Goal: Transaction & Acquisition: Purchase product/service

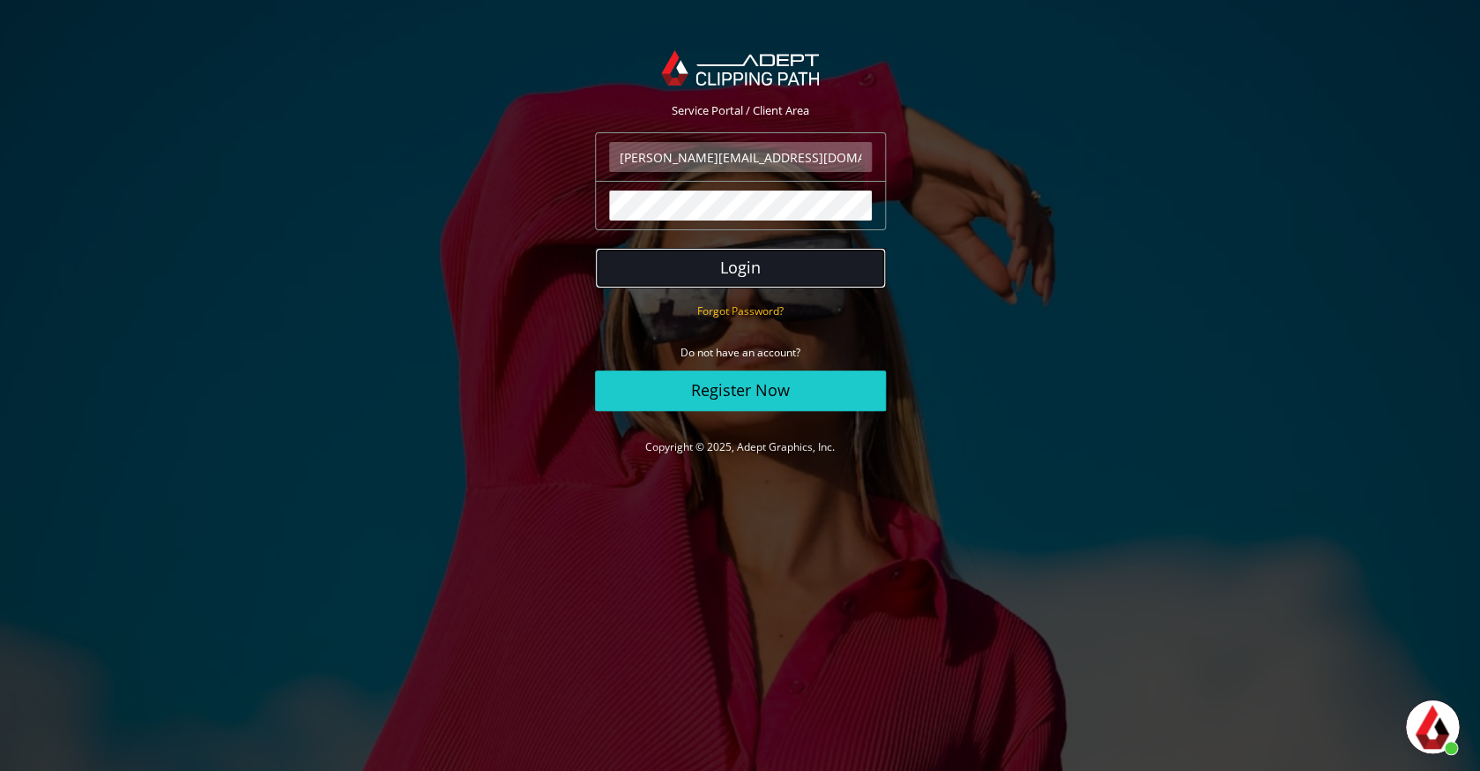
scroll to position [366, 0]
click at [698, 274] on button "Login" at bounding box center [740, 268] width 291 height 41
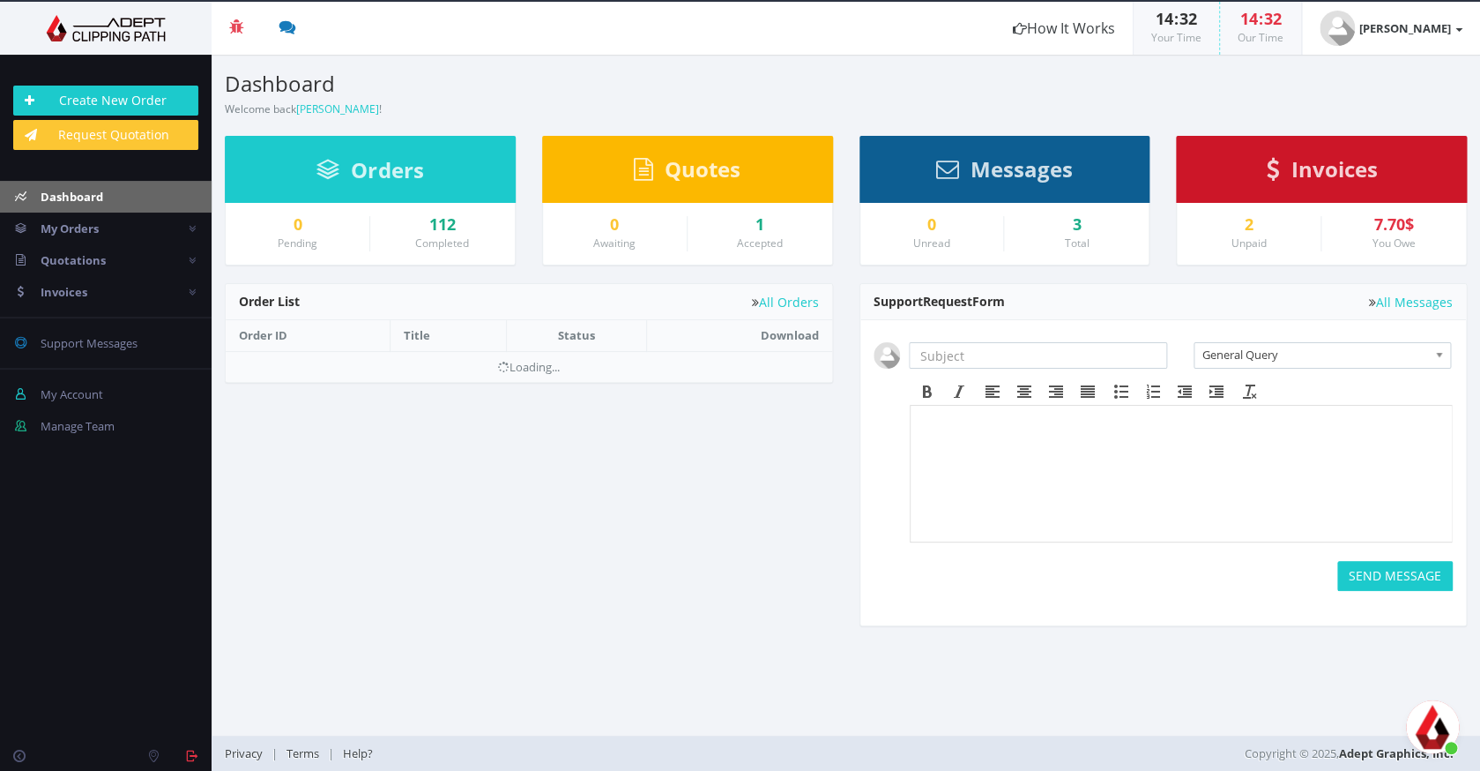
scroll to position [366, 0]
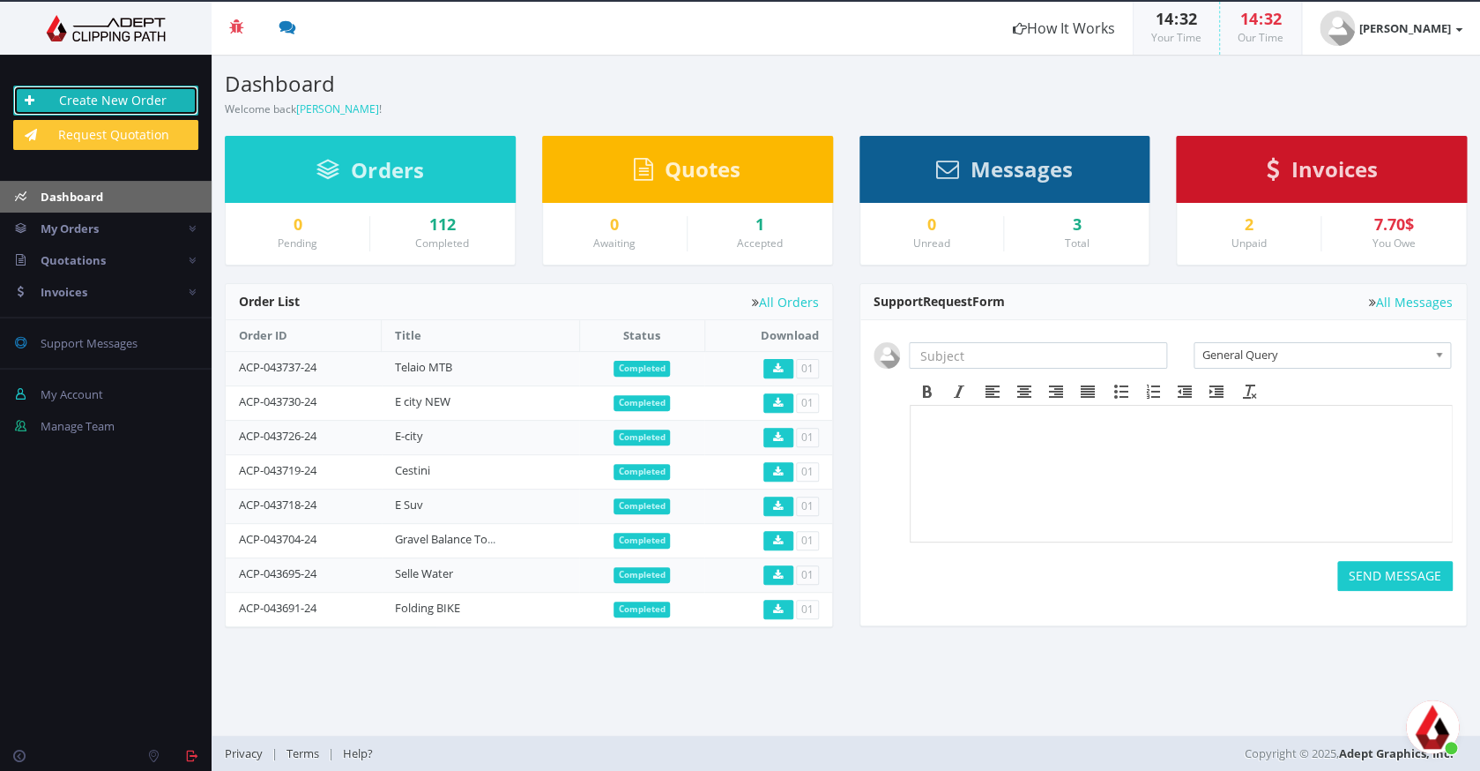
click at [144, 101] on link "Create New Order" at bounding box center [105, 101] width 185 height 30
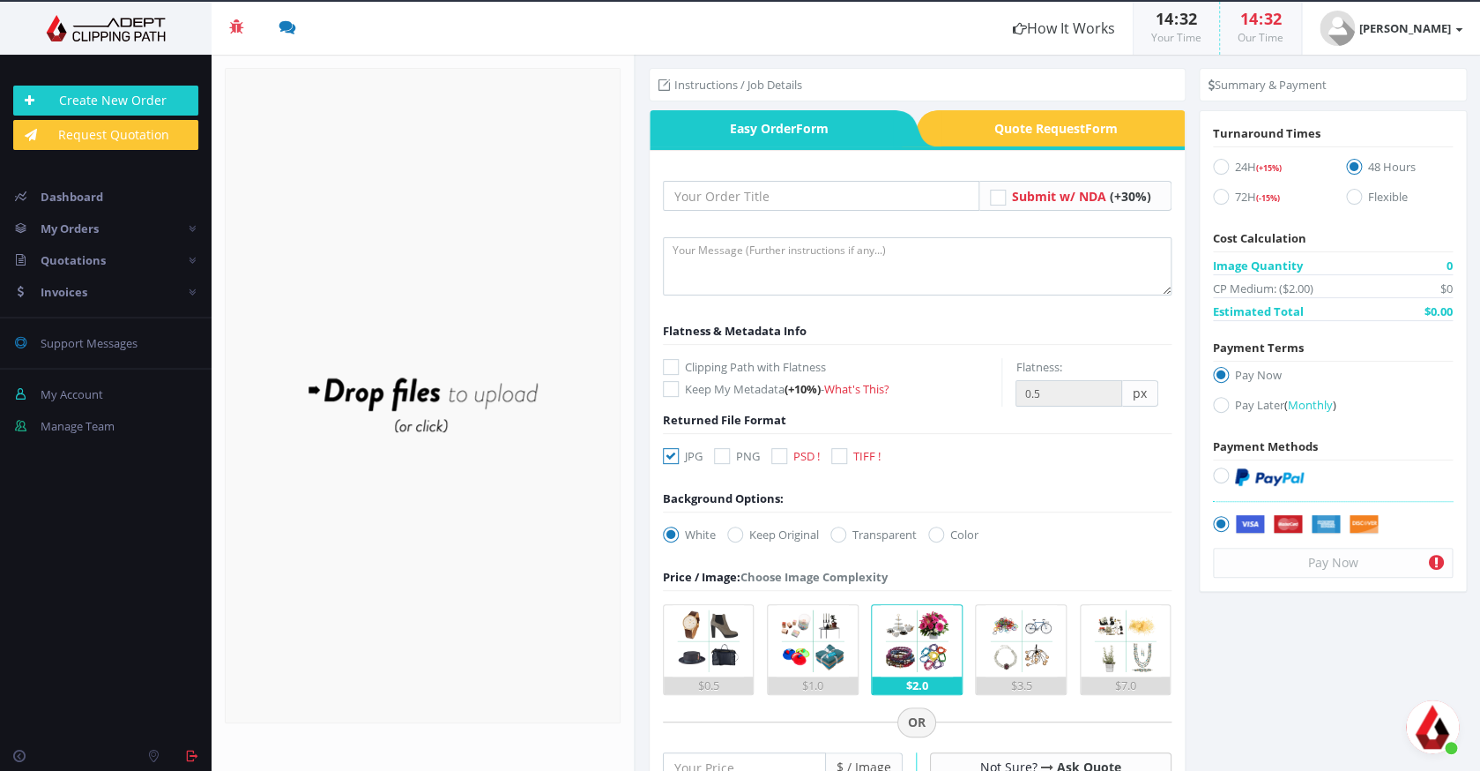
scroll to position [366, 0]
click at [686, 188] on input "text" at bounding box center [821, 196] width 317 height 30
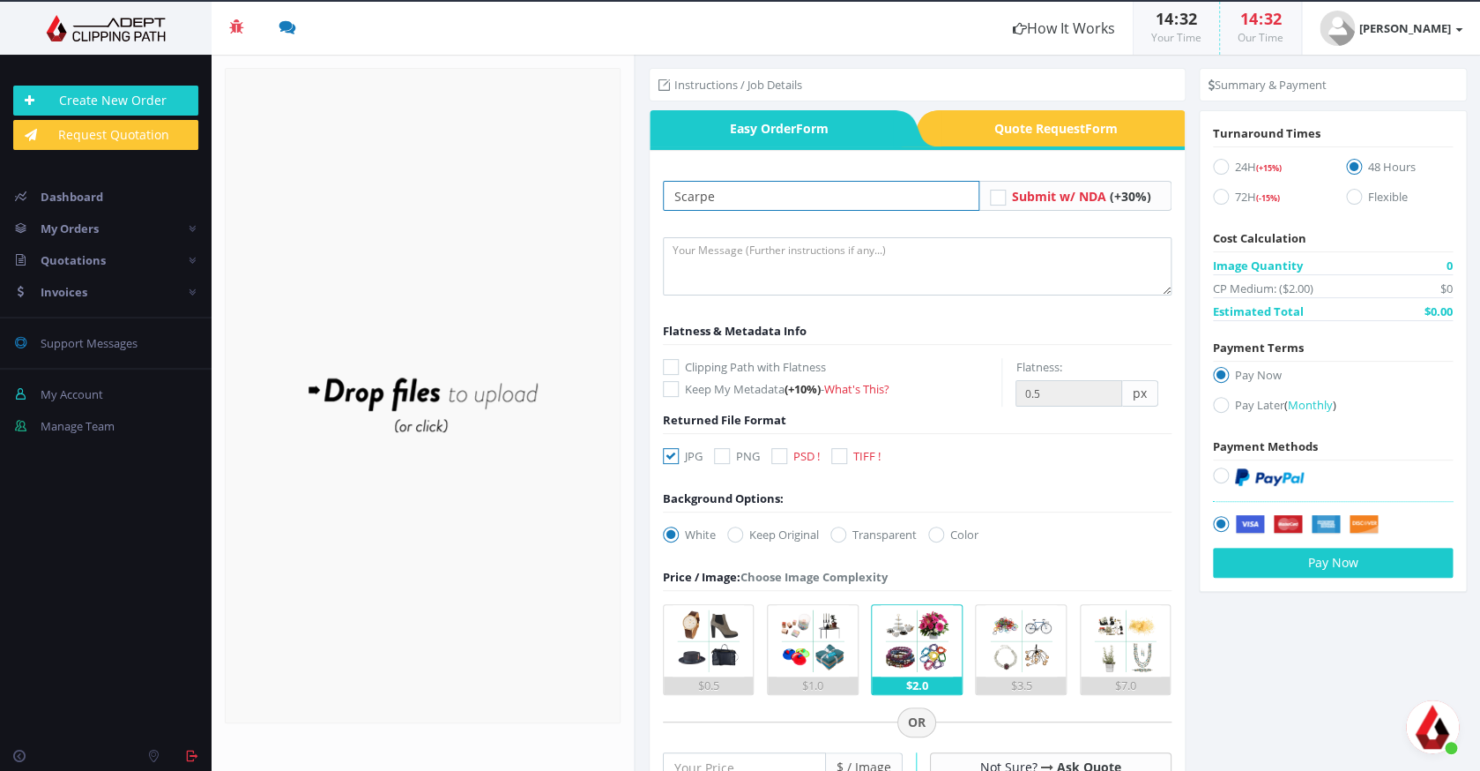
type input "Scarpe"
click at [666, 365] on icon at bounding box center [671, 367] width 16 height 16
click at [667, 365] on input "Clipping Path with Flatness" at bounding box center [672, 367] width 11 height 11
checkbox input "true"
click at [783, 456] on icon at bounding box center [780, 456] width 16 height 16
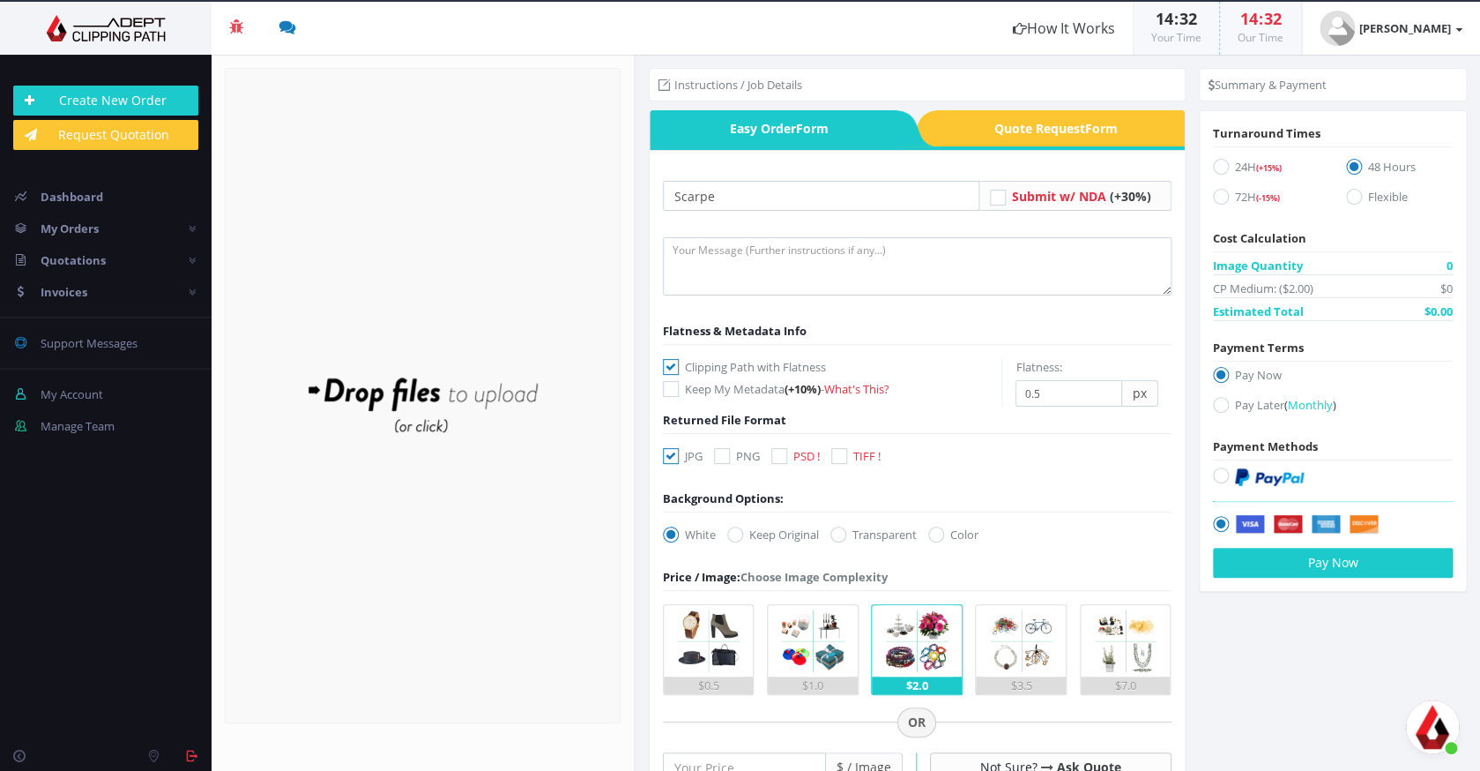
click at [783, 456] on input "PSD !" at bounding box center [781, 456] width 11 height 11
checkbox input "true"
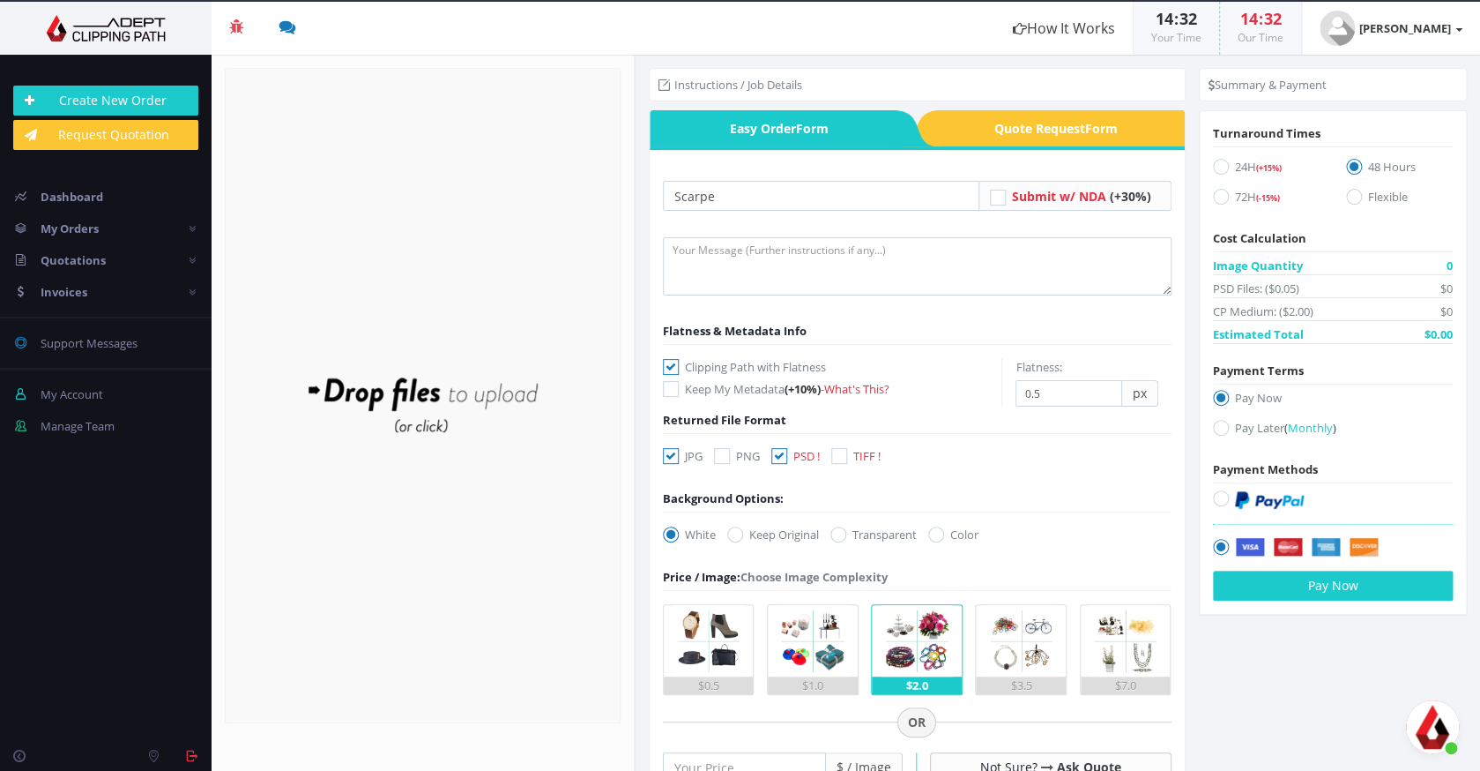
click at [670, 456] on icon at bounding box center [671, 456] width 16 height 16
click at [670, 456] on input "JPG" at bounding box center [672, 456] width 11 height 11
checkbox input "false"
click at [846, 529] on icon at bounding box center [839, 534] width 16 height 16
click at [846, 529] on input "Transparent" at bounding box center [840, 534] width 11 height 11
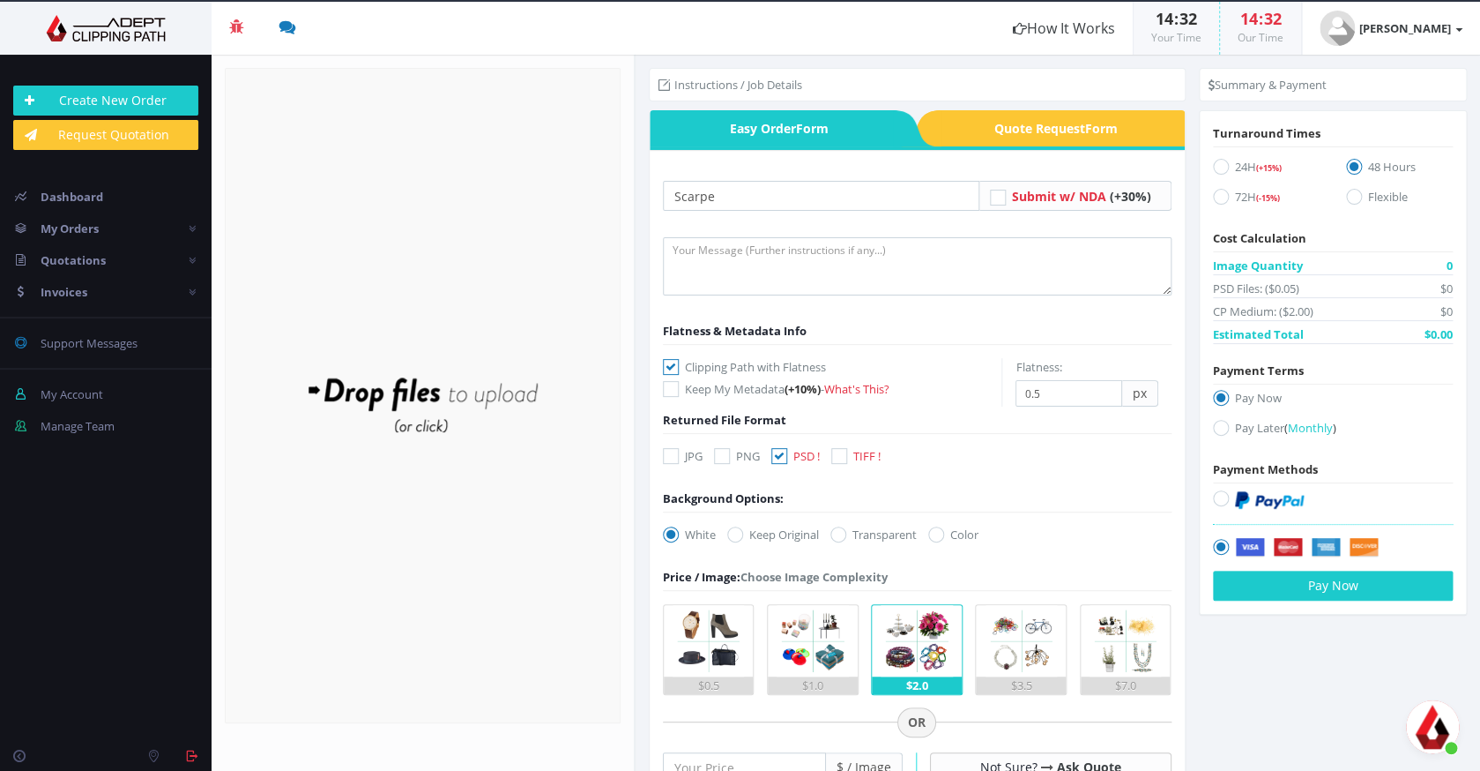
radio input "true"
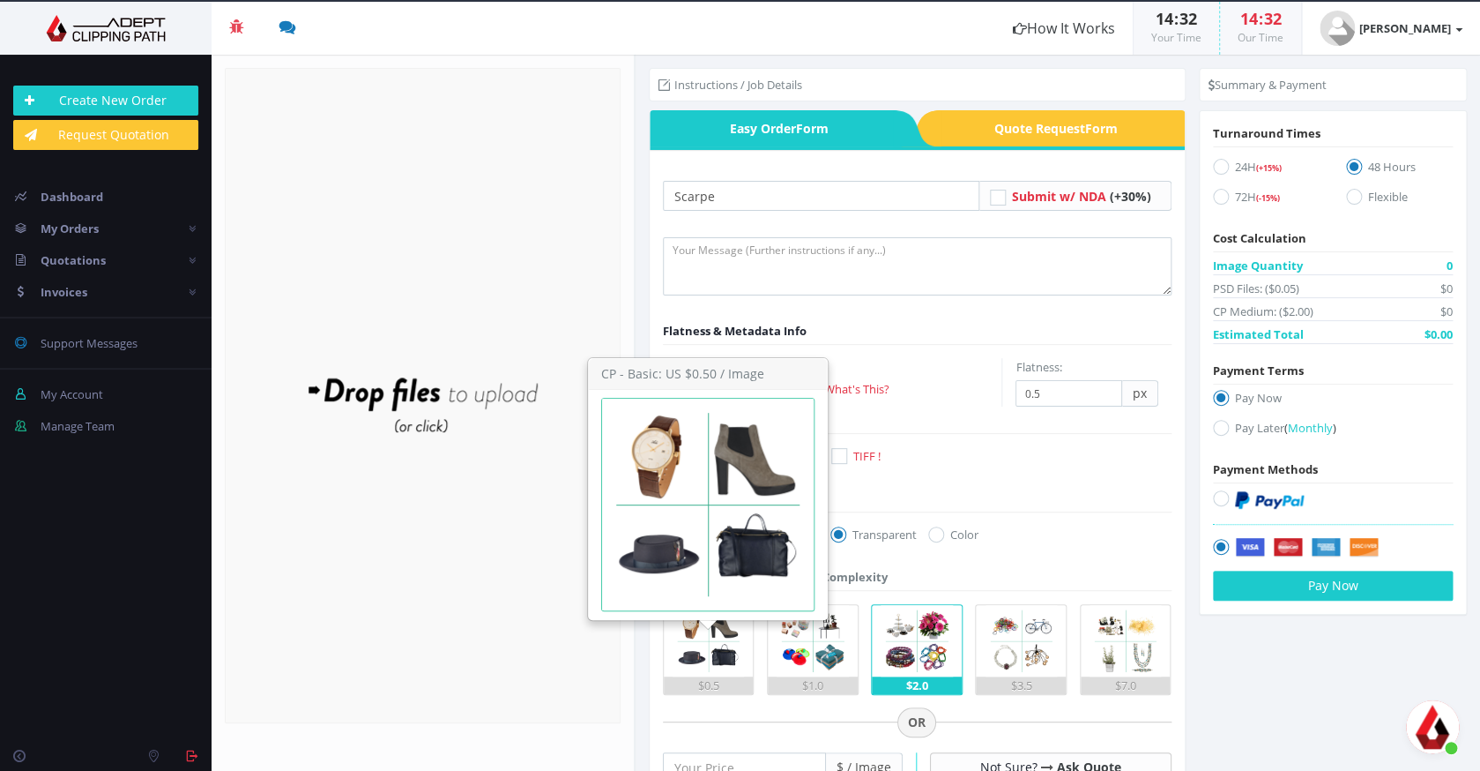
click at [691, 639] on img at bounding box center [708, 640] width 71 height 71
click at [0, 0] on input "$0.5" at bounding box center [0, 0] width 0 height 0
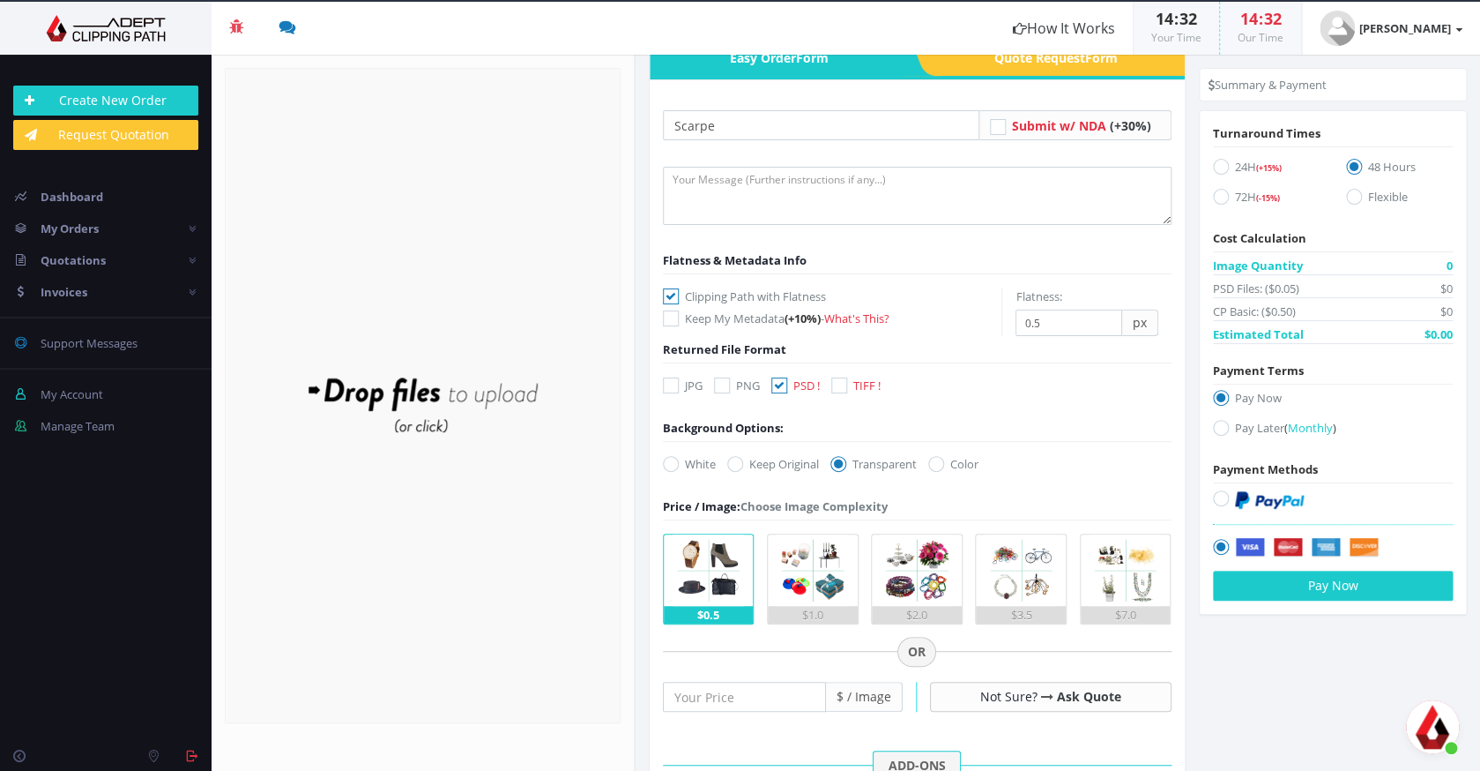
scroll to position [100, 0]
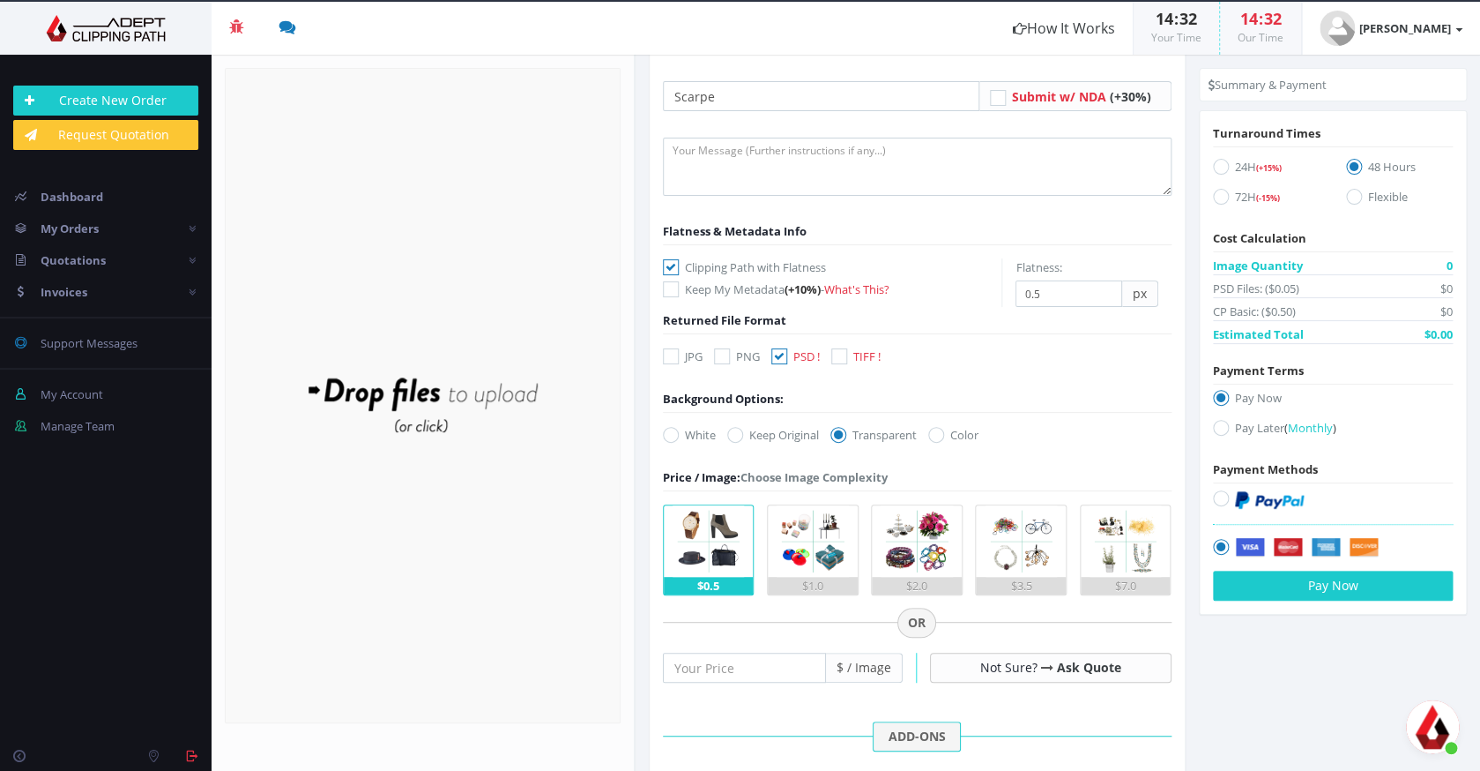
click at [1230, 496] on label at bounding box center [1333, 503] width 240 height 28
click at [1229, 496] on input "radio" at bounding box center [1223, 498] width 11 height 11
radio input "true"
click at [1213, 168] on label "24H (+15%)" at bounding box center [1266, 170] width 107 height 24
click at [1218, 168] on input "24H (+15%)" at bounding box center [1223, 166] width 11 height 11
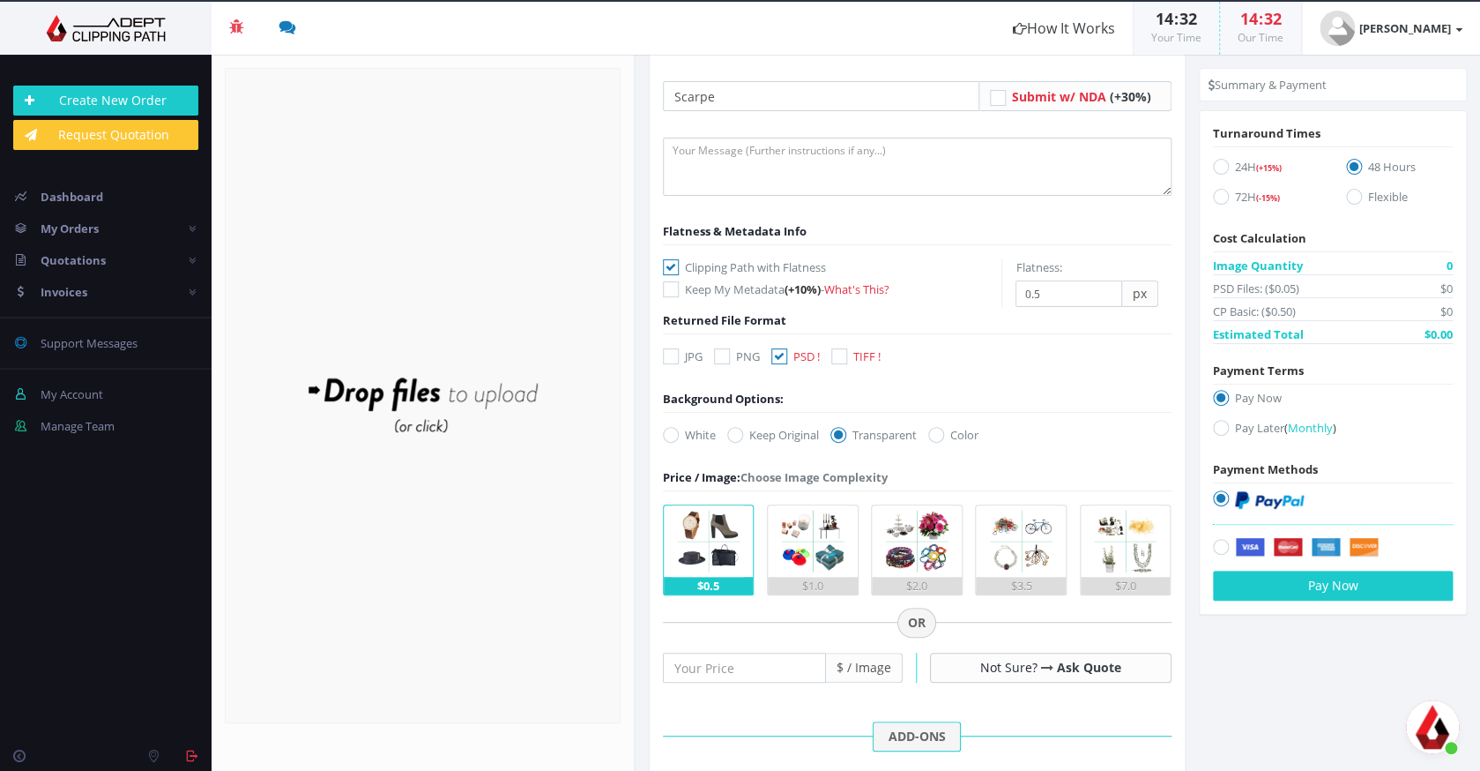
radio input "true"
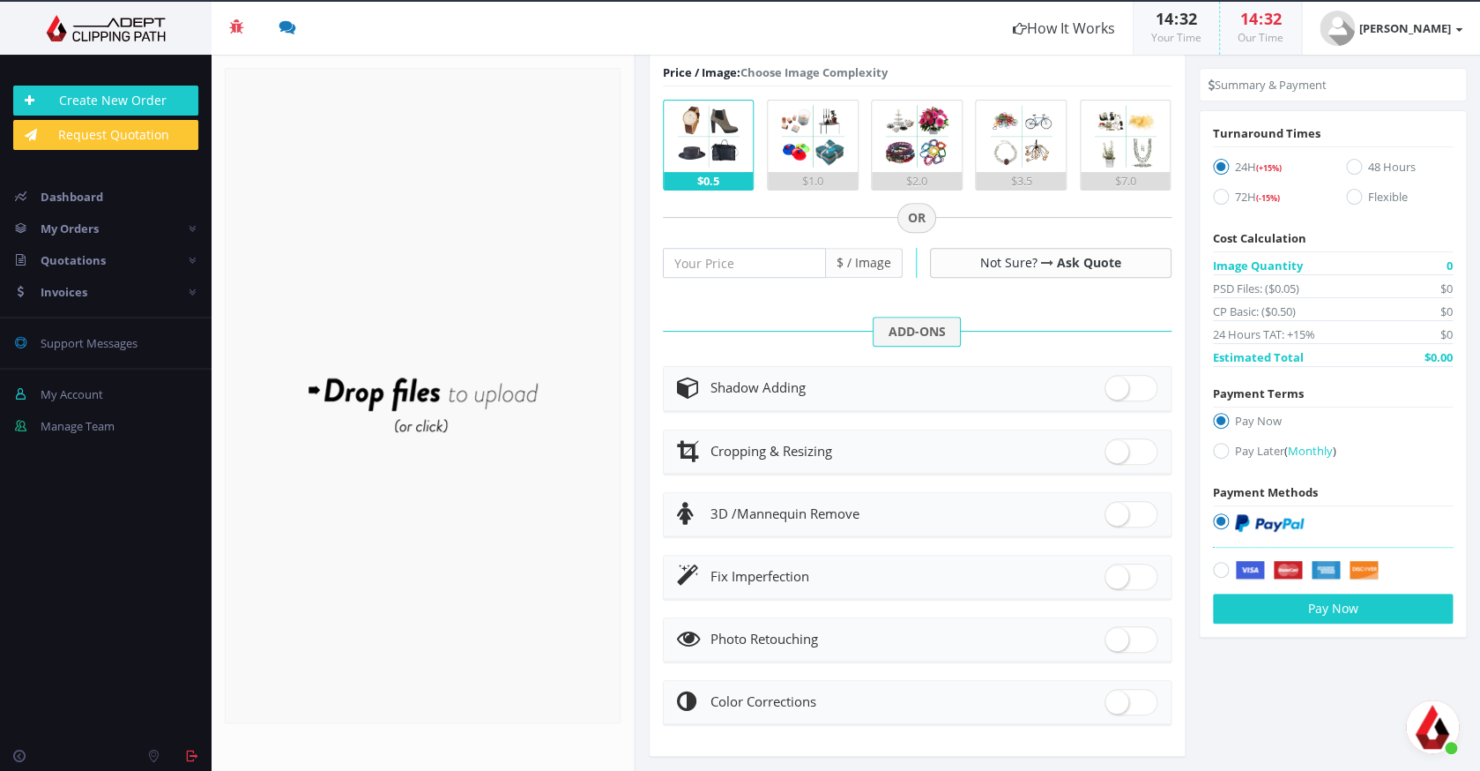
scroll to position [518, 0]
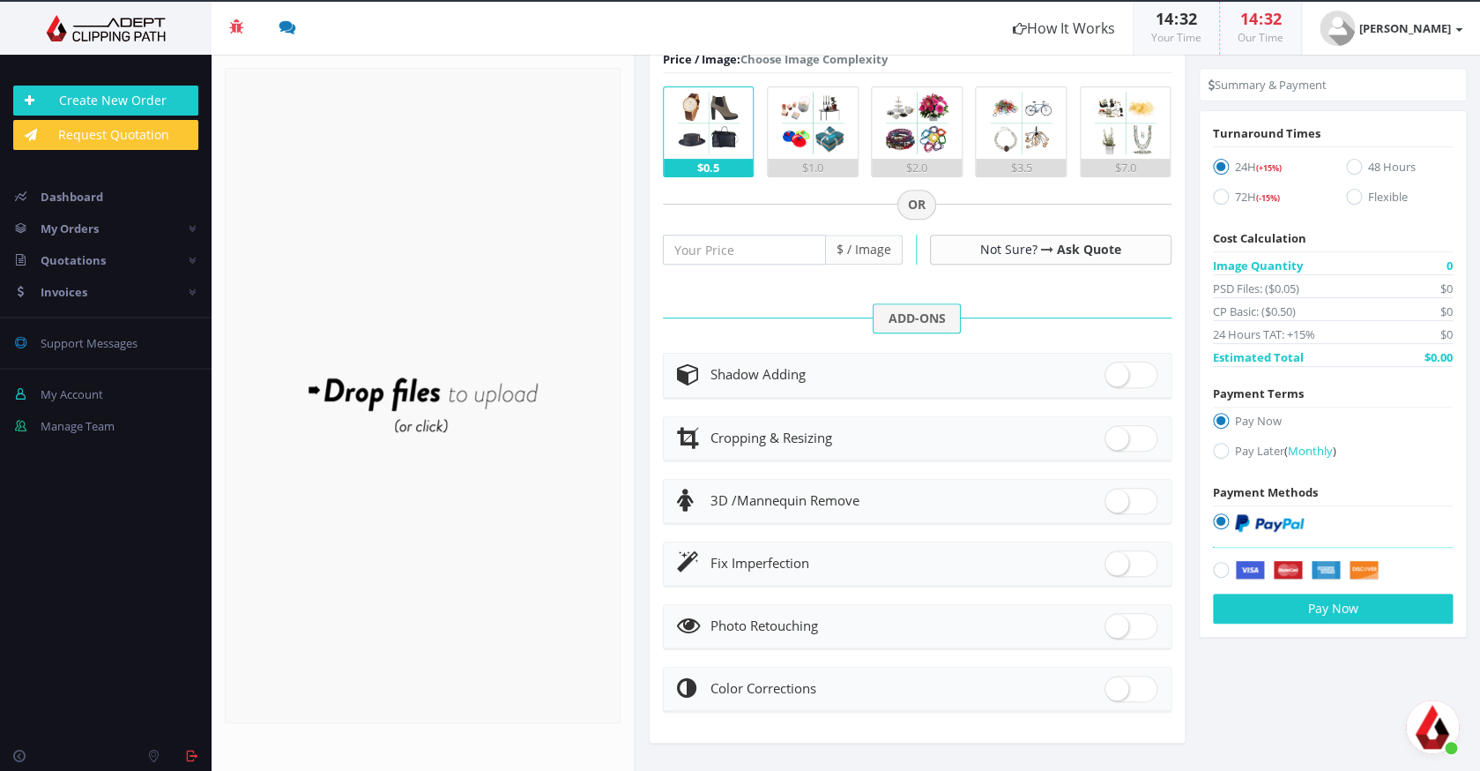
click at [1115, 556] on span at bounding box center [1131, 563] width 53 height 26
click at [1115, 556] on input "checkbox" at bounding box center [1110, 559] width 11 height 11
checkbox input "true"
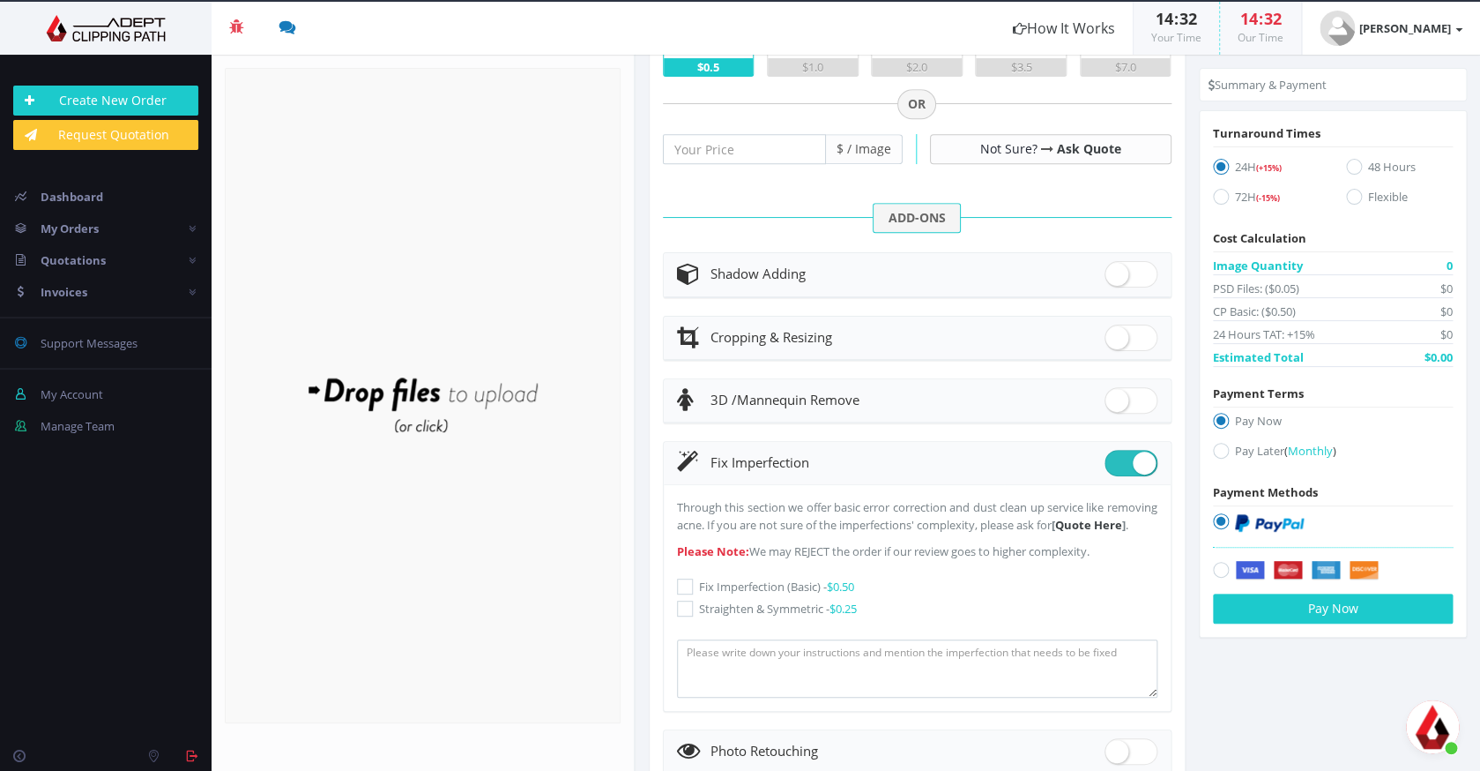
scroll to position [670, 0]
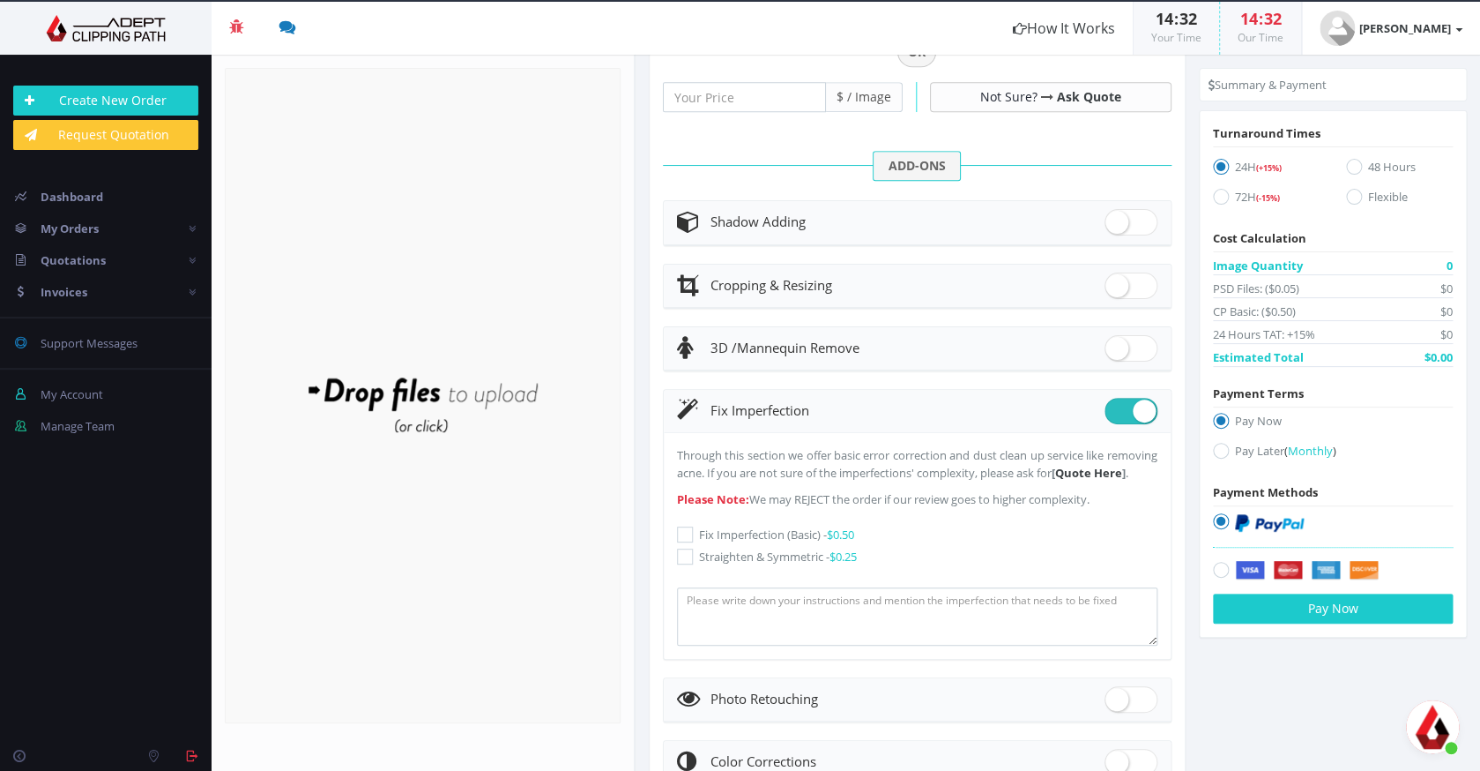
click at [692, 542] on icon at bounding box center [685, 534] width 16 height 16
click at [692, 541] on input "Fix Imperfection (Basic) - $0.50" at bounding box center [687, 534] width 11 height 11
checkbox input "true"
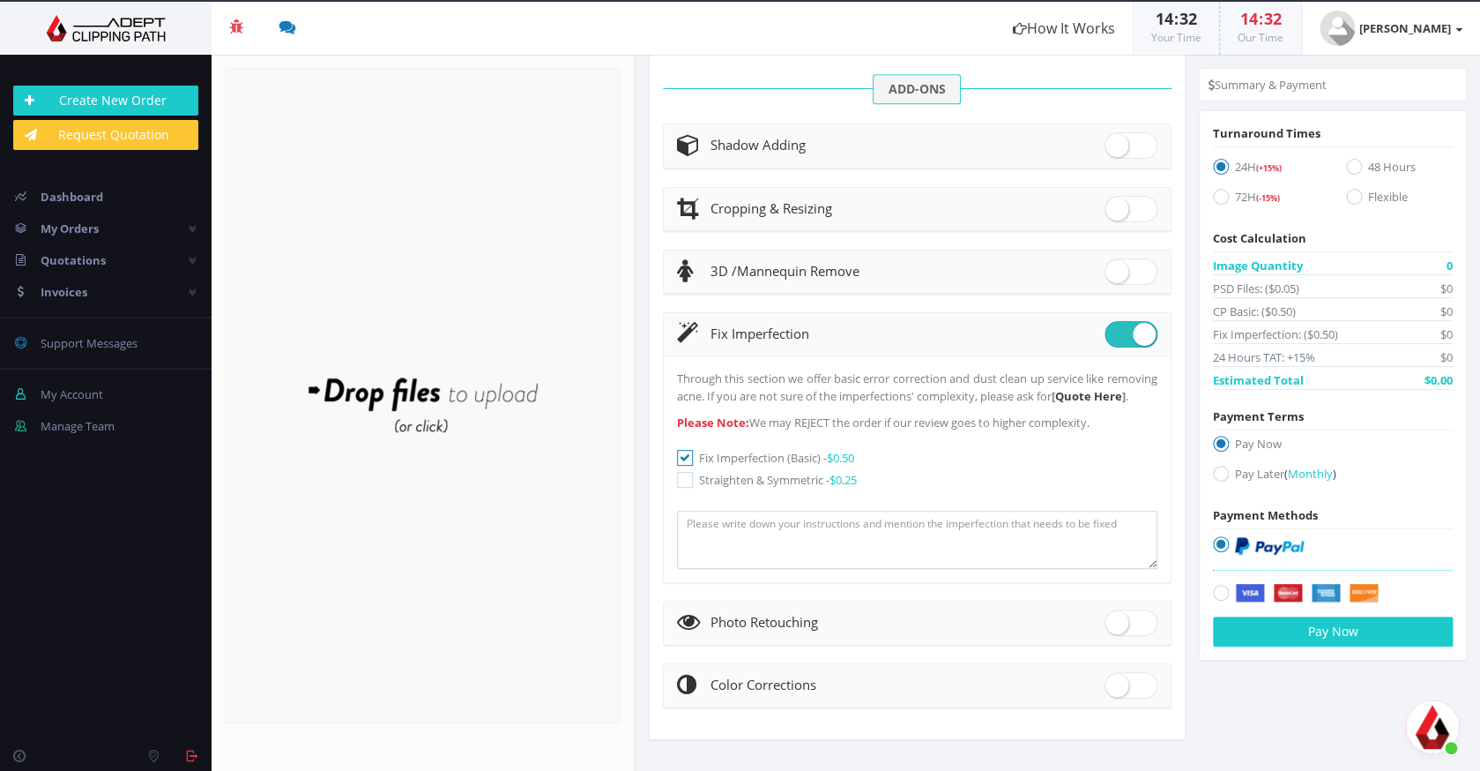
scroll to position [761, 0]
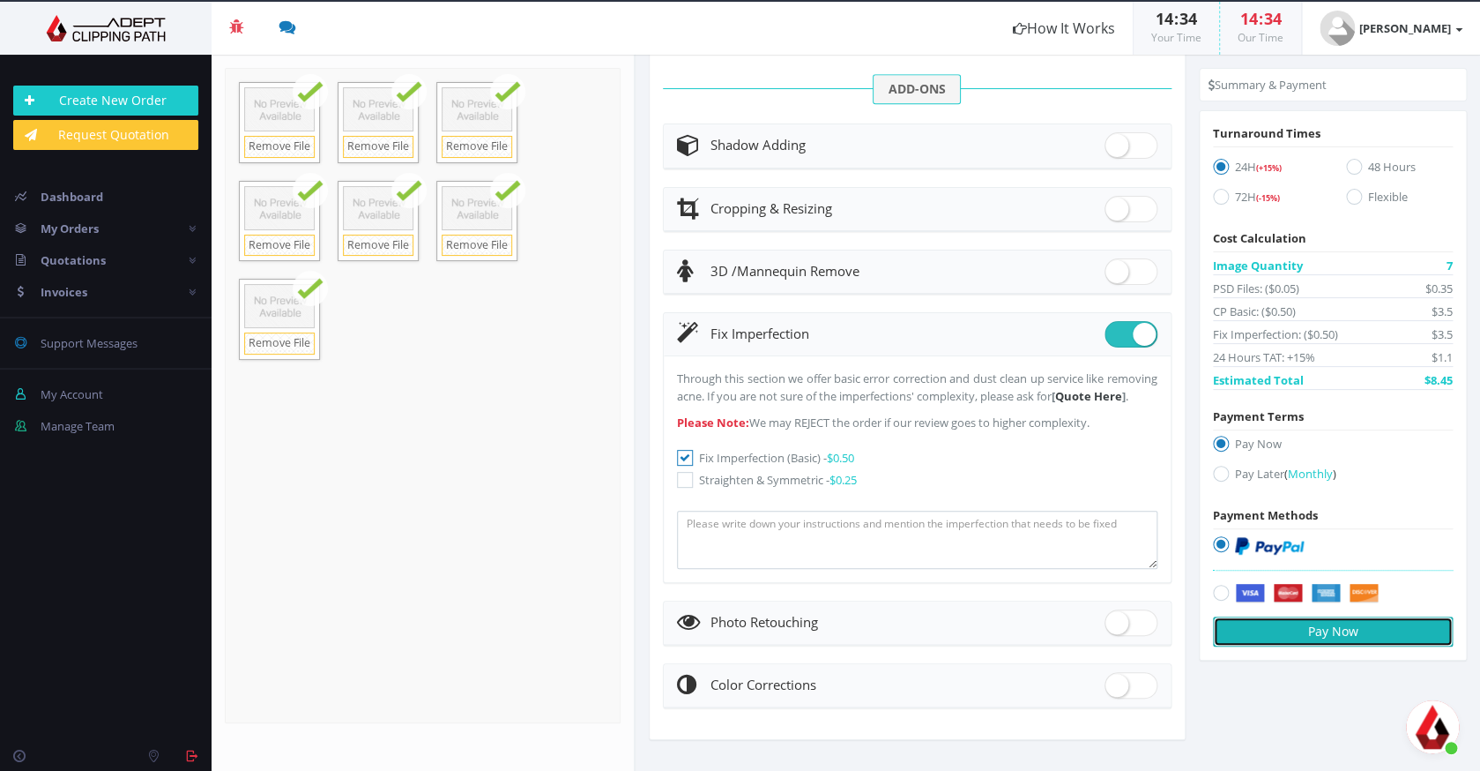
click at [1287, 629] on button "Pay Now" at bounding box center [1333, 631] width 240 height 30
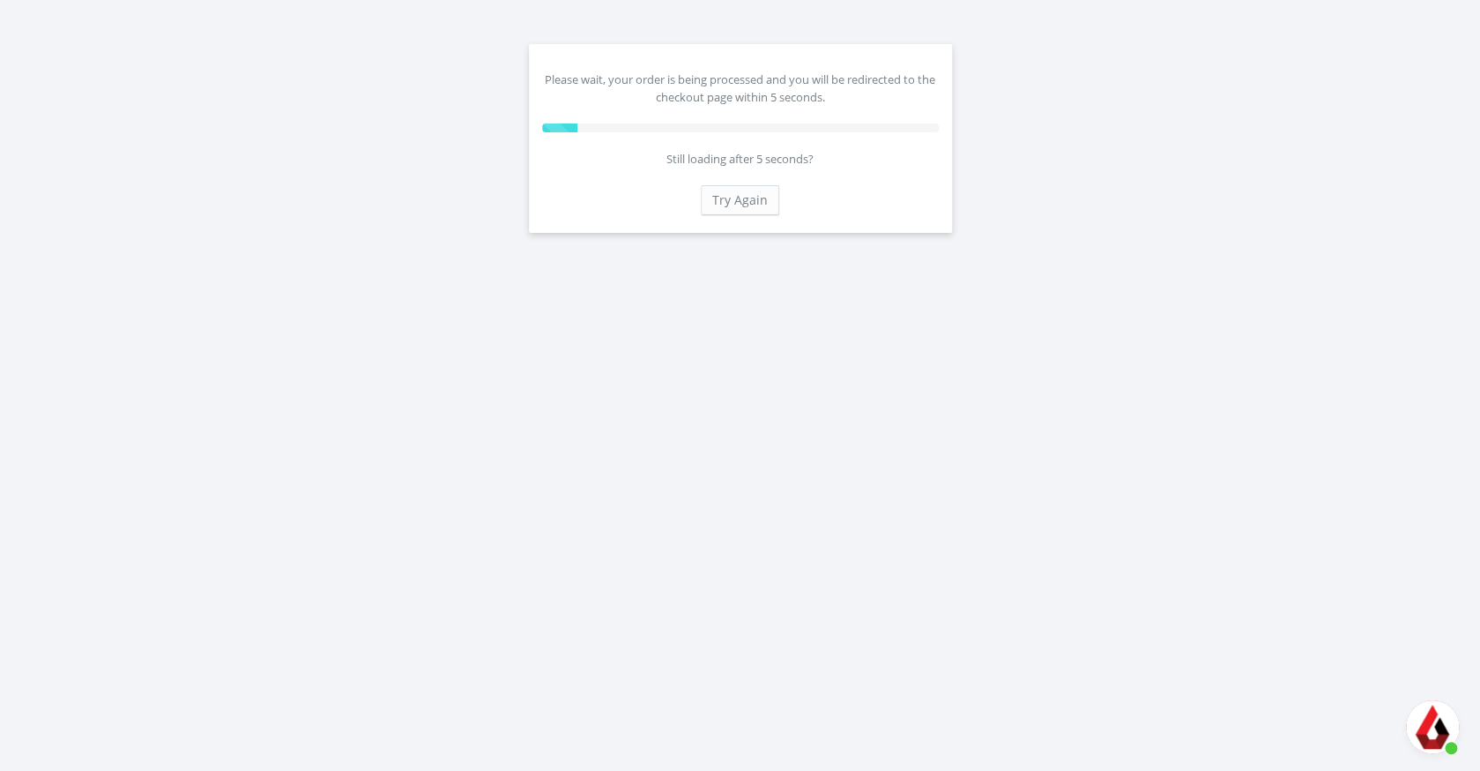
scroll to position [366, 0]
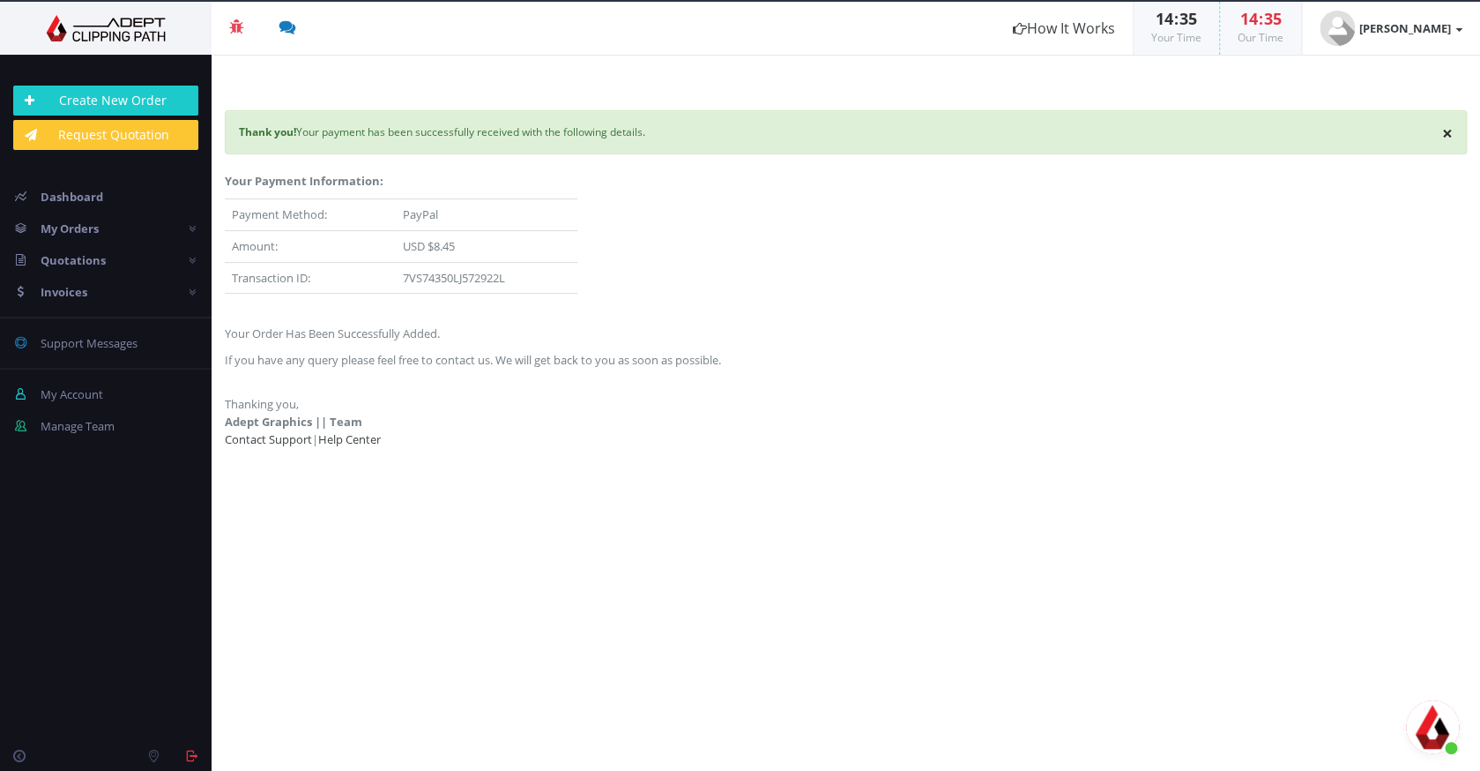
scroll to position [366, 0]
